Goal: Task Accomplishment & Management: Use online tool/utility

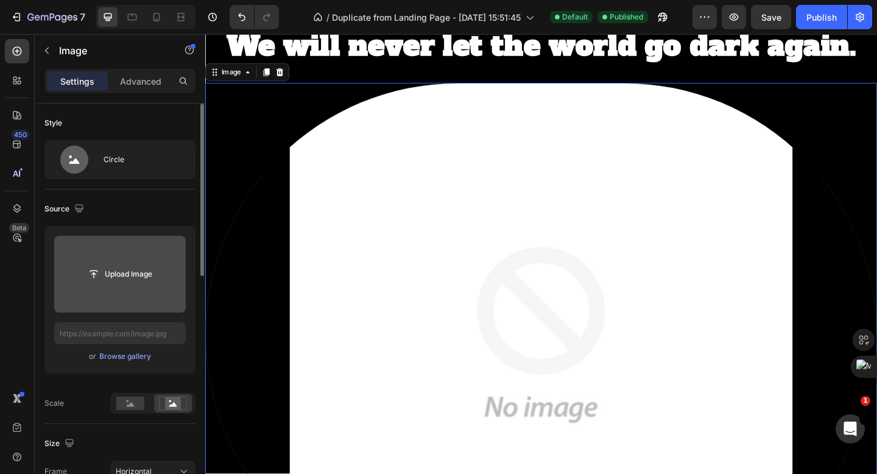
click at [127, 272] on input "file" at bounding box center [120, 274] width 84 height 21
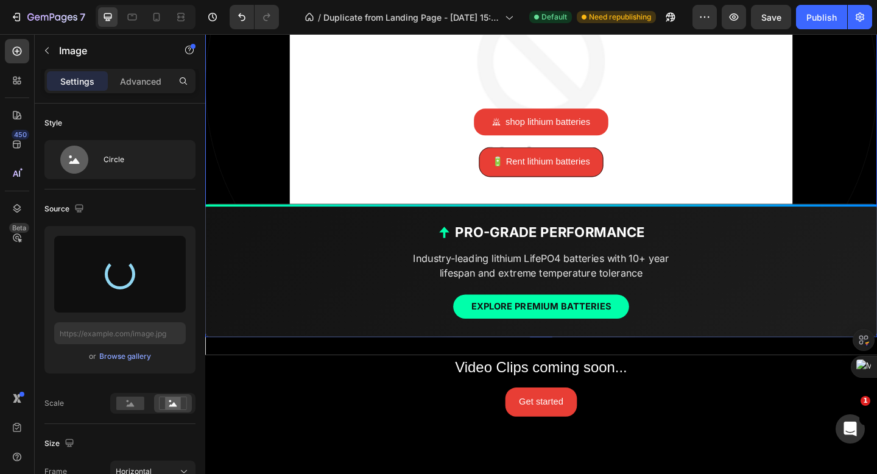
scroll to position [801, 0]
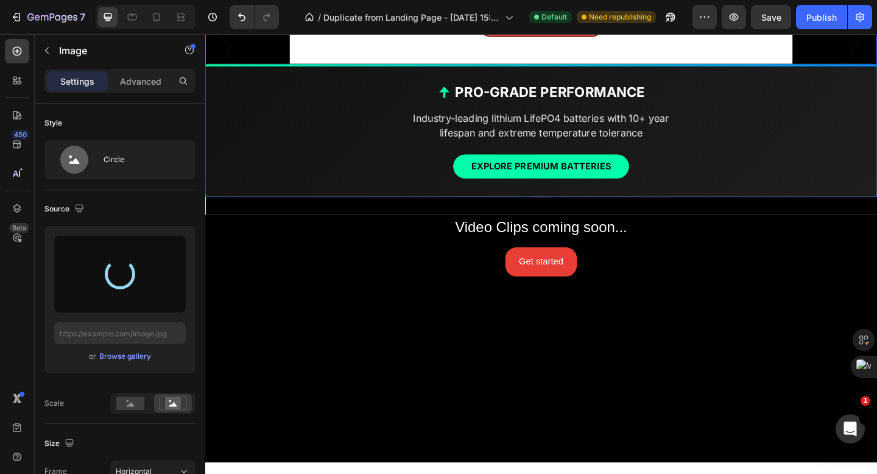
type input "[URL][DOMAIN_NAME]"
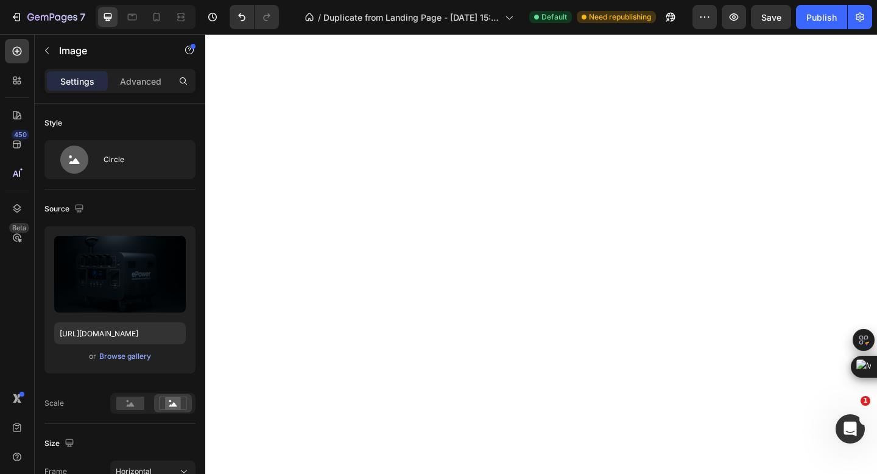
scroll to position [0, 0]
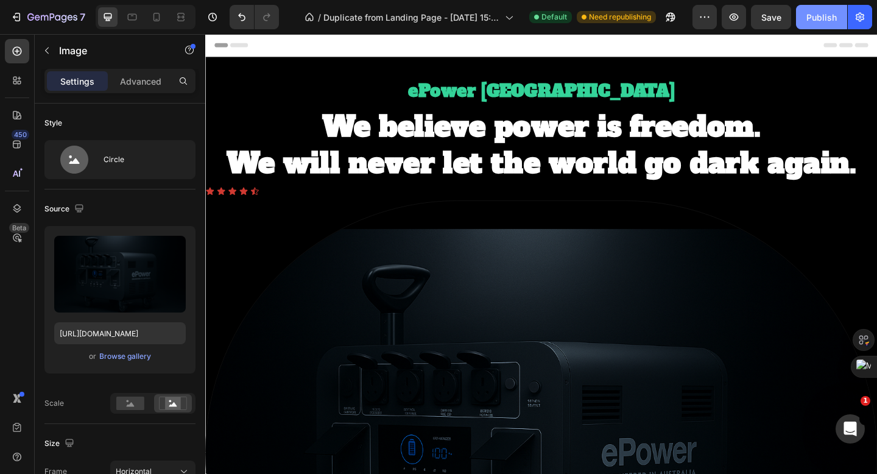
click at [820, 22] on div "Publish" at bounding box center [822, 17] width 30 height 13
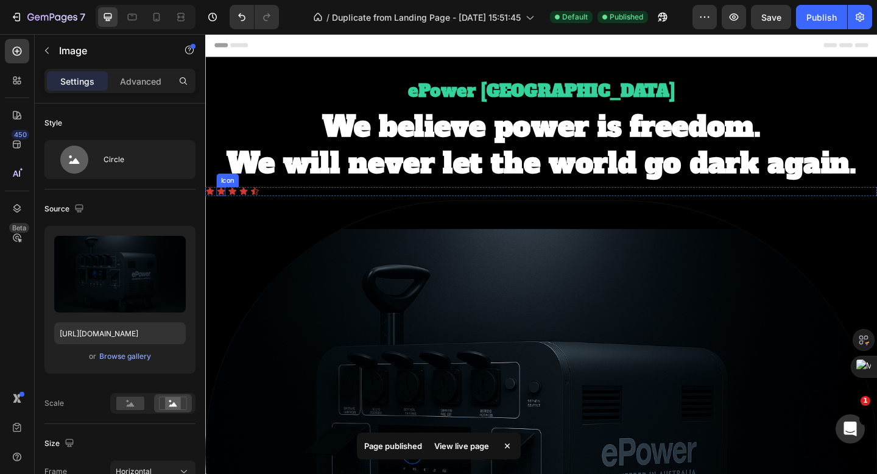
click at [227, 202] on icon at bounding box center [223, 205] width 10 height 10
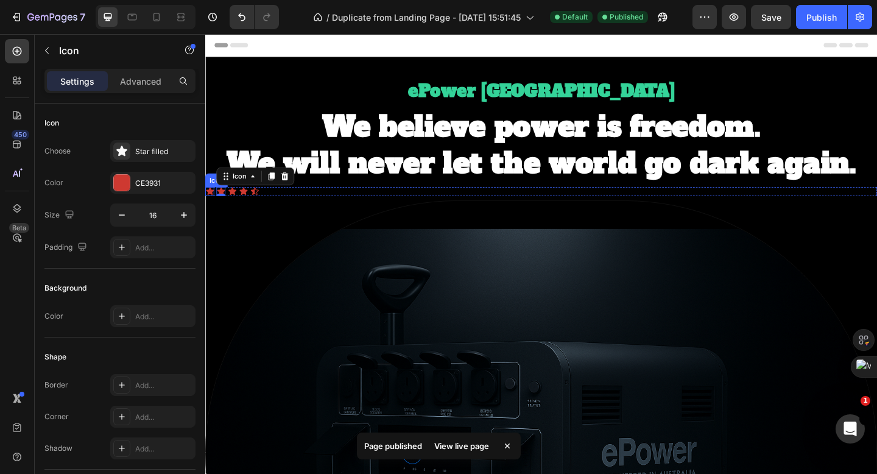
click at [209, 207] on icon at bounding box center [210, 205] width 9 height 8
click at [283, 206] on div "Icon 0 Icon Icon Icon Icon" at bounding box center [570, 205] width 731 height 10
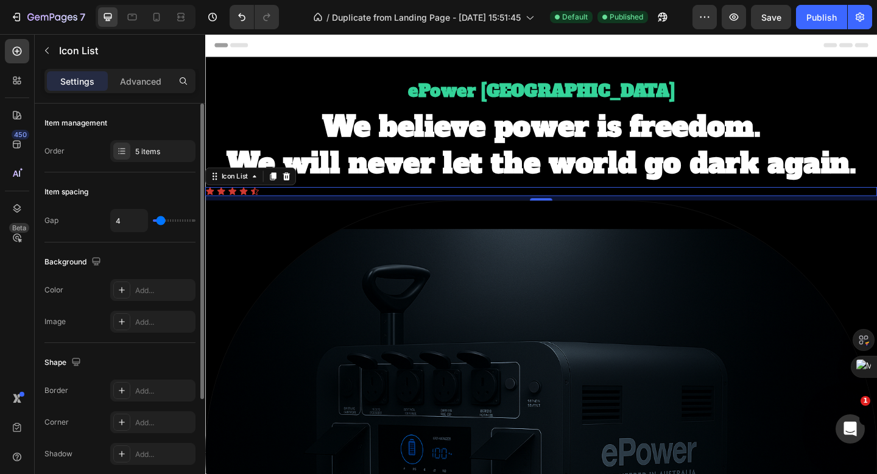
type input "7"
type input "8"
type input "9"
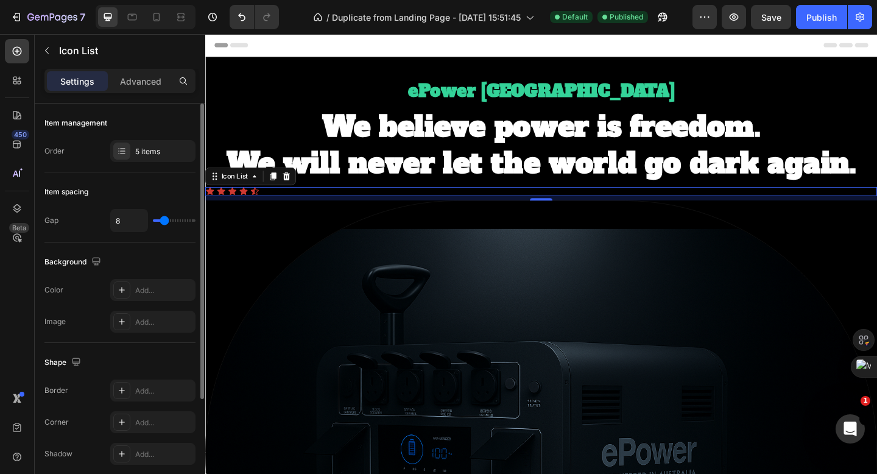
type input "9"
type input "10"
type input "9"
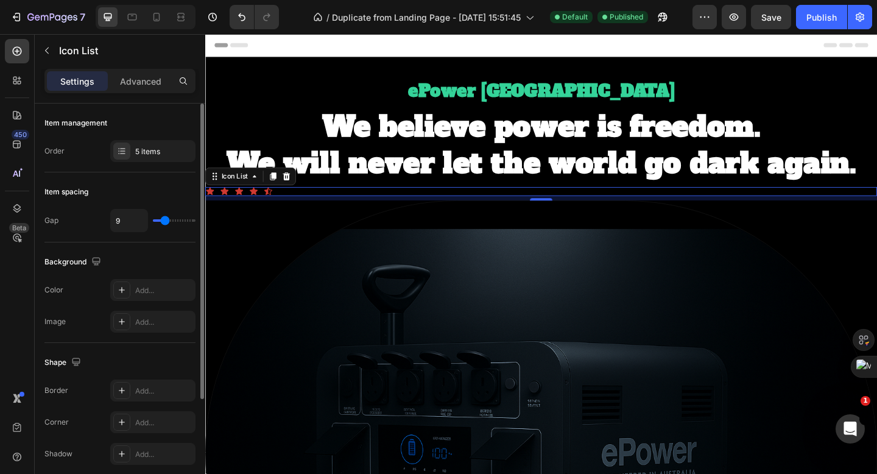
type input "8"
type input "6"
type input "5"
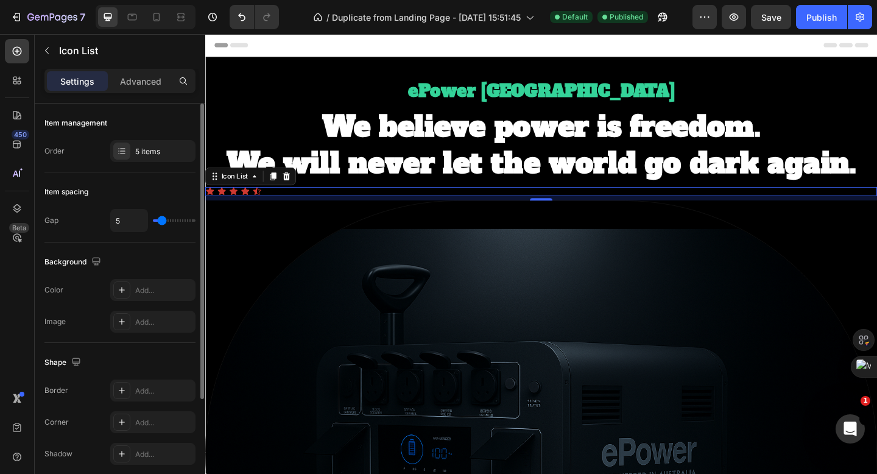
type input "5"
click at [162, 222] on input "range" at bounding box center [174, 220] width 43 height 2
click at [156, 154] on div "5 items" at bounding box center [163, 151] width 57 height 11
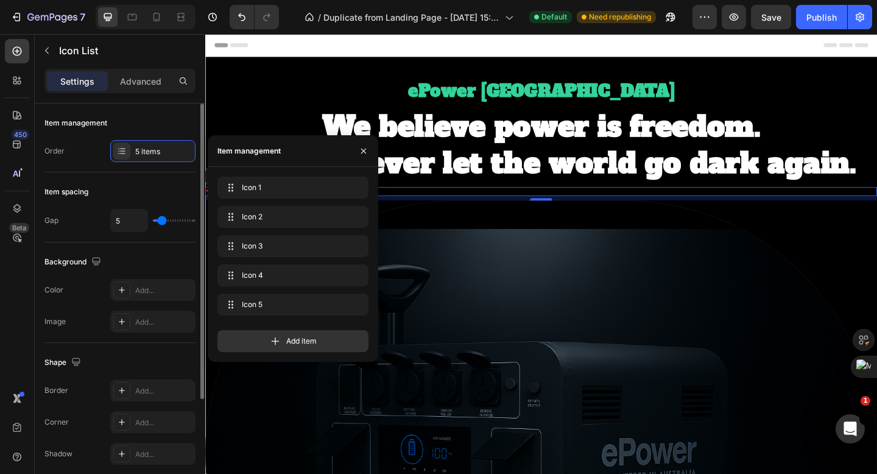
click at [152, 176] on div "Item spacing Gap 5" at bounding box center [119, 207] width 151 height 70
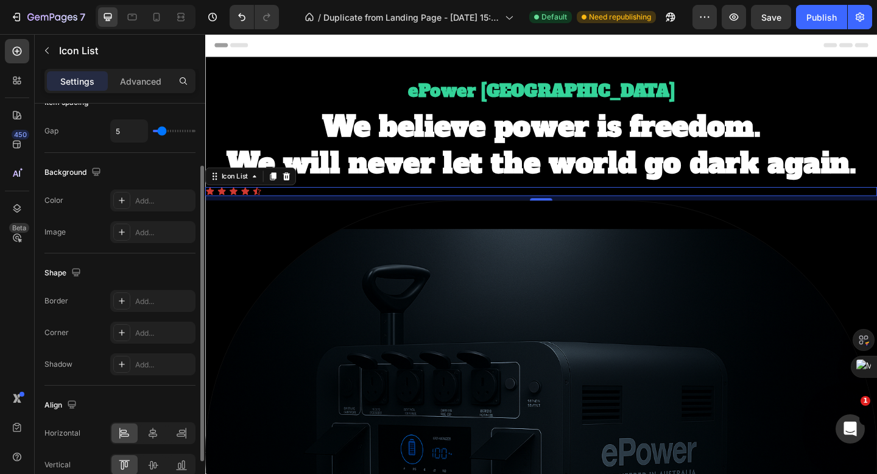
scroll to position [96, 0]
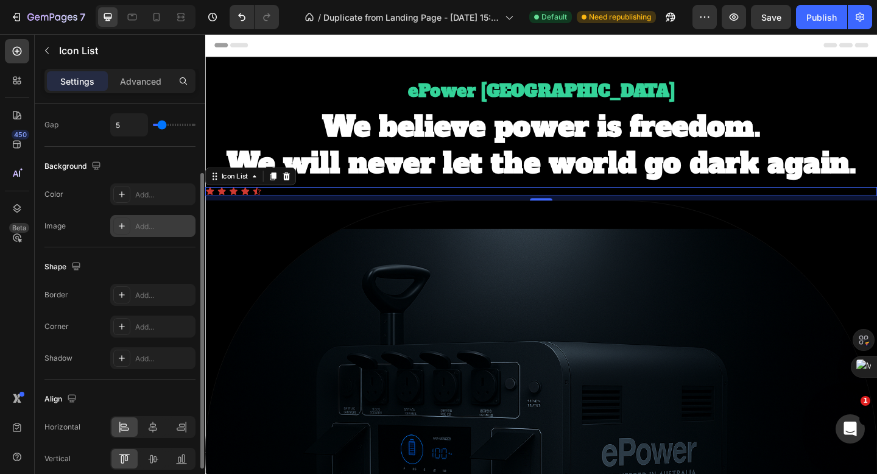
click at [137, 221] on div "Add..." at bounding box center [163, 226] width 57 height 11
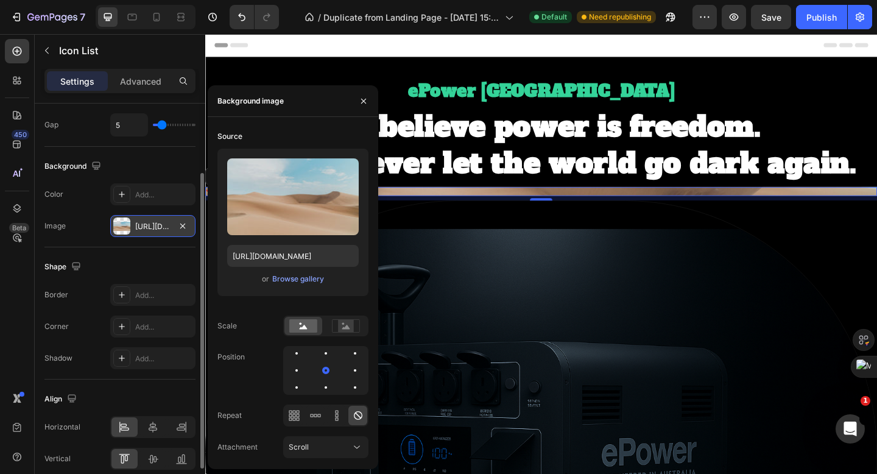
scroll to position [150, 0]
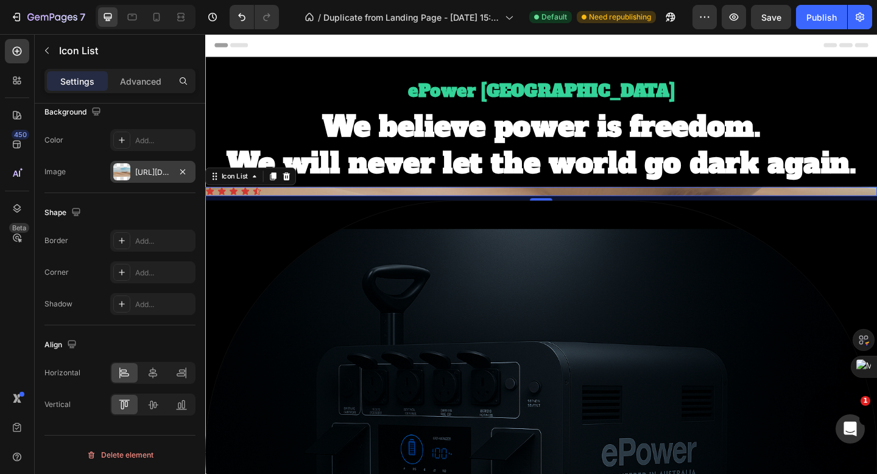
click at [822, 27] on button "Publish" at bounding box center [821, 17] width 51 height 24
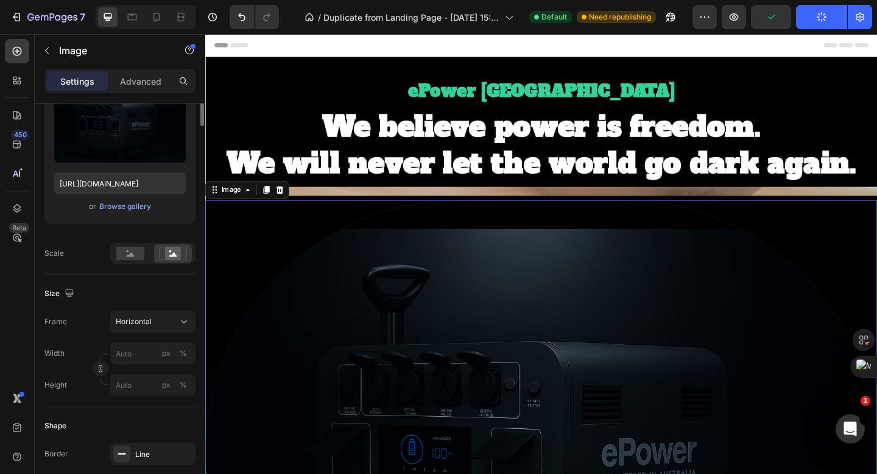
scroll to position [0, 0]
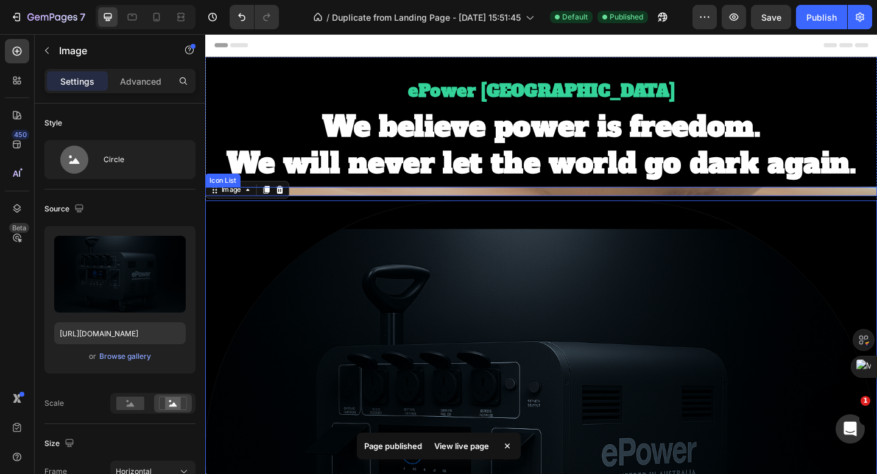
click at [517, 208] on div "Icon Icon Icon Icon Icon" at bounding box center [570, 205] width 731 height 10
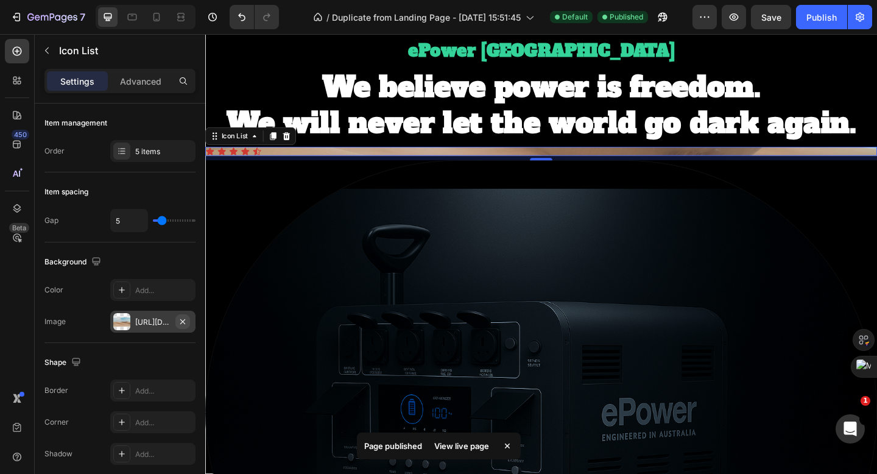
scroll to position [66, 0]
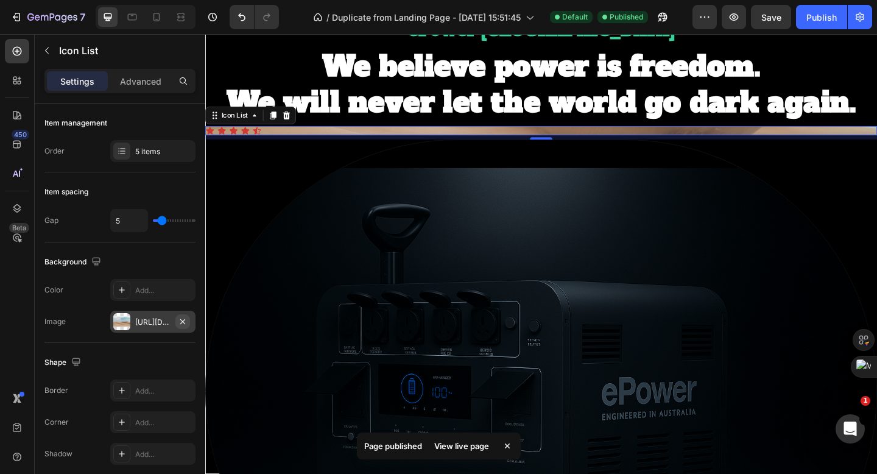
click at [185, 321] on icon "button" at bounding box center [183, 322] width 10 height 10
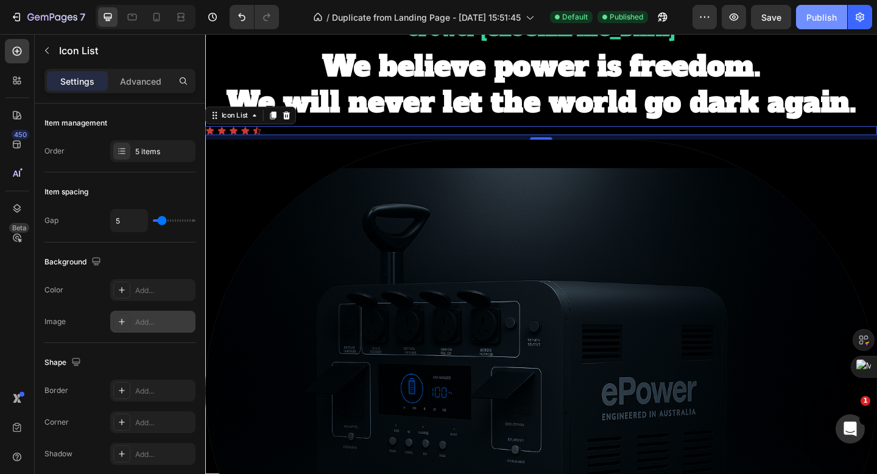
click at [821, 23] on button "Publish" at bounding box center [821, 17] width 51 height 24
click at [157, 19] on icon at bounding box center [157, 17] width 7 height 9
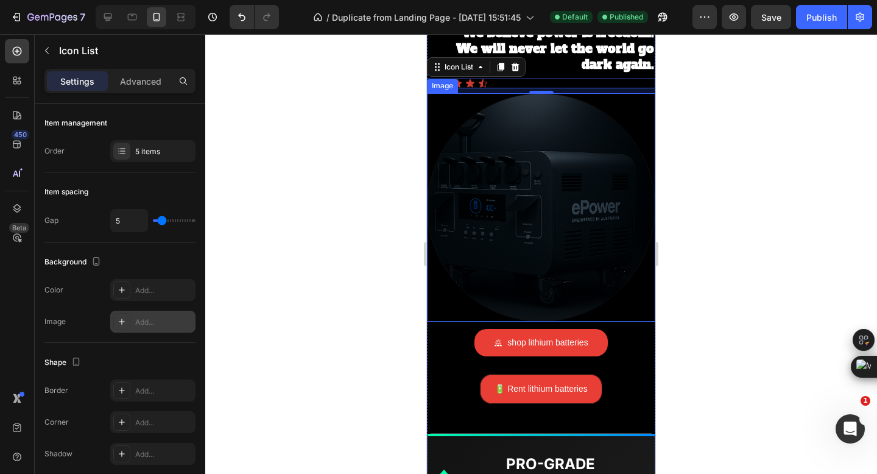
scroll to position [81, 0]
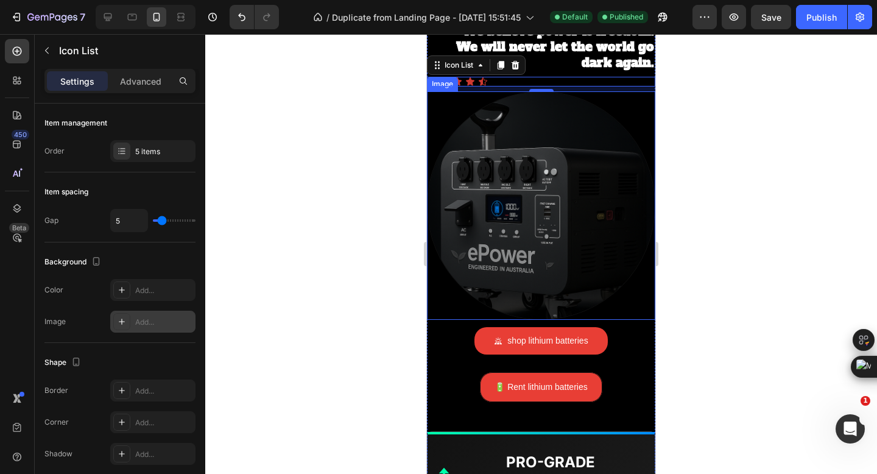
click at [489, 229] on img at bounding box center [541, 205] width 228 height 228
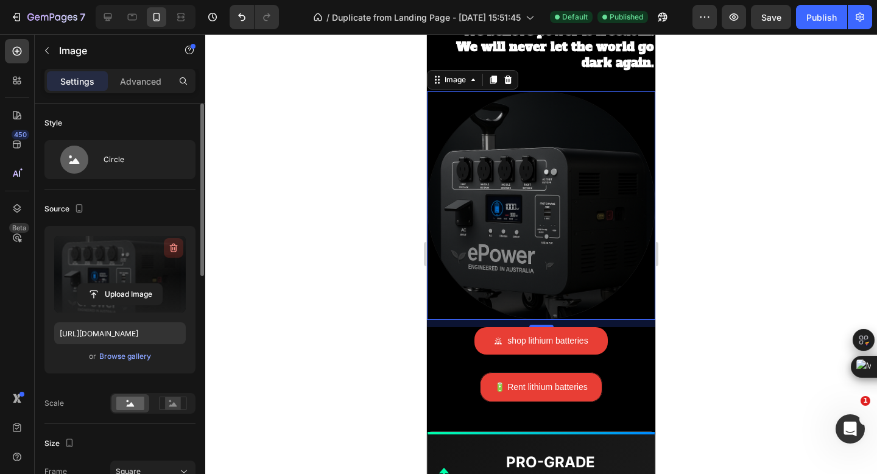
click at [172, 250] on icon "button" at bounding box center [174, 248] width 12 height 12
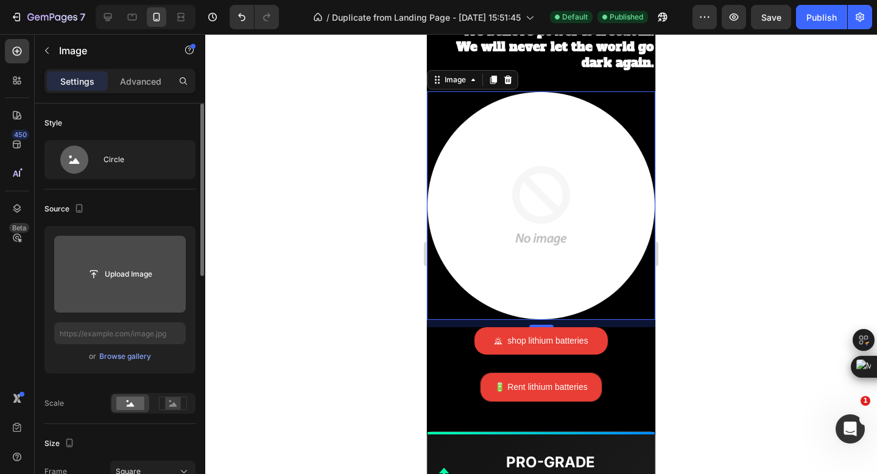
click at [127, 274] on input "file" at bounding box center [120, 274] width 84 height 21
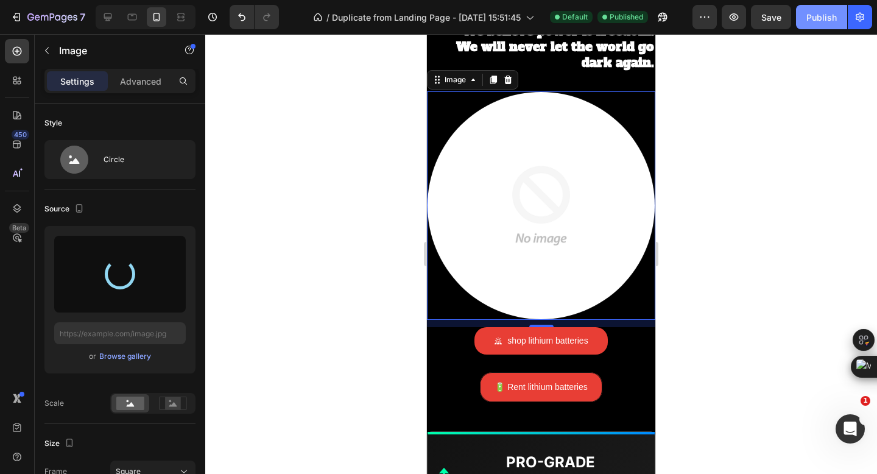
type input "[URL][DOMAIN_NAME]"
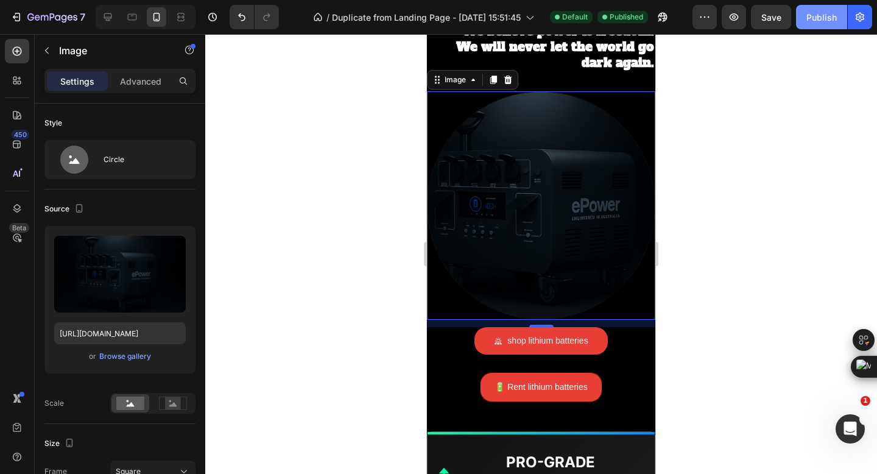
click at [815, 23] on div "Publish" at bounding box center [822, 17] width 30 height 13
